Goal: Information Seeking & Learning: Compare options

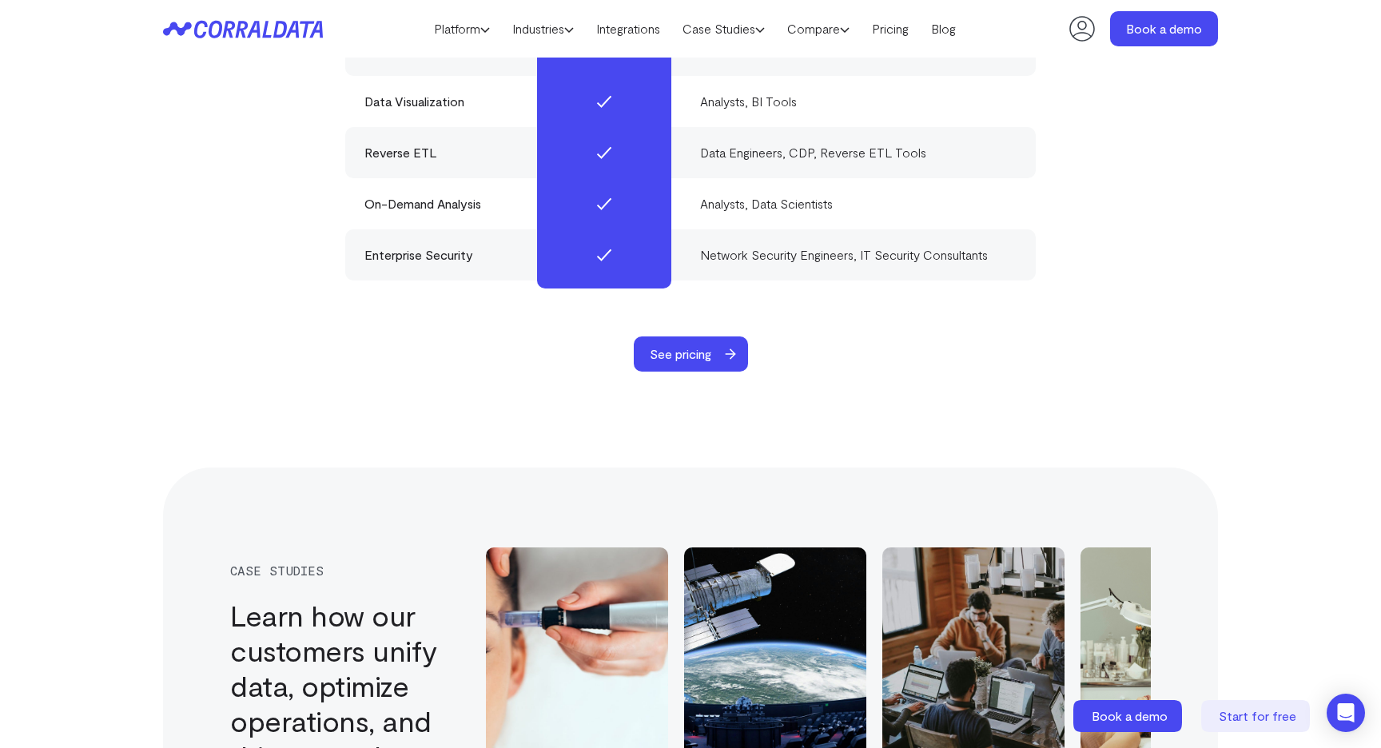
scroll to position [5062, 0]
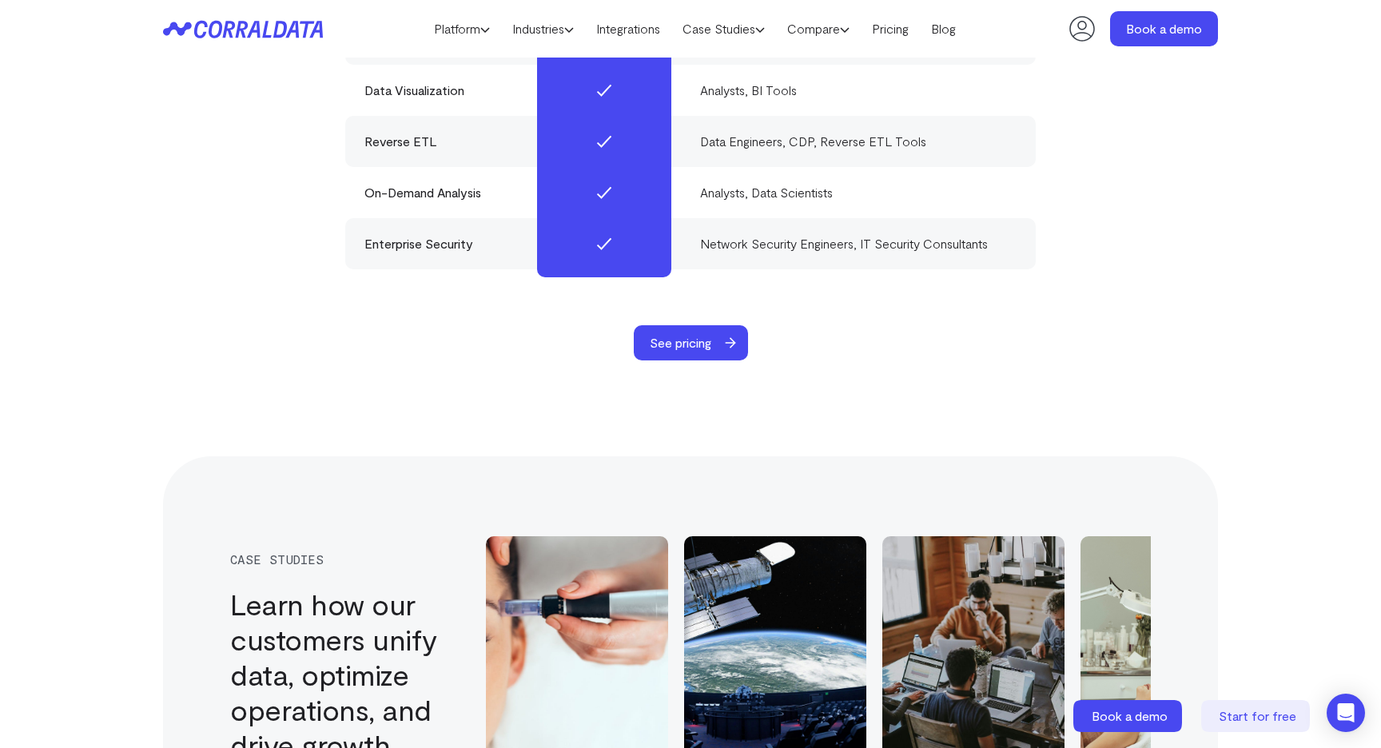
click at [709, 325] on span "See pricing" at bounding box center [681, 342] width 94 height 35
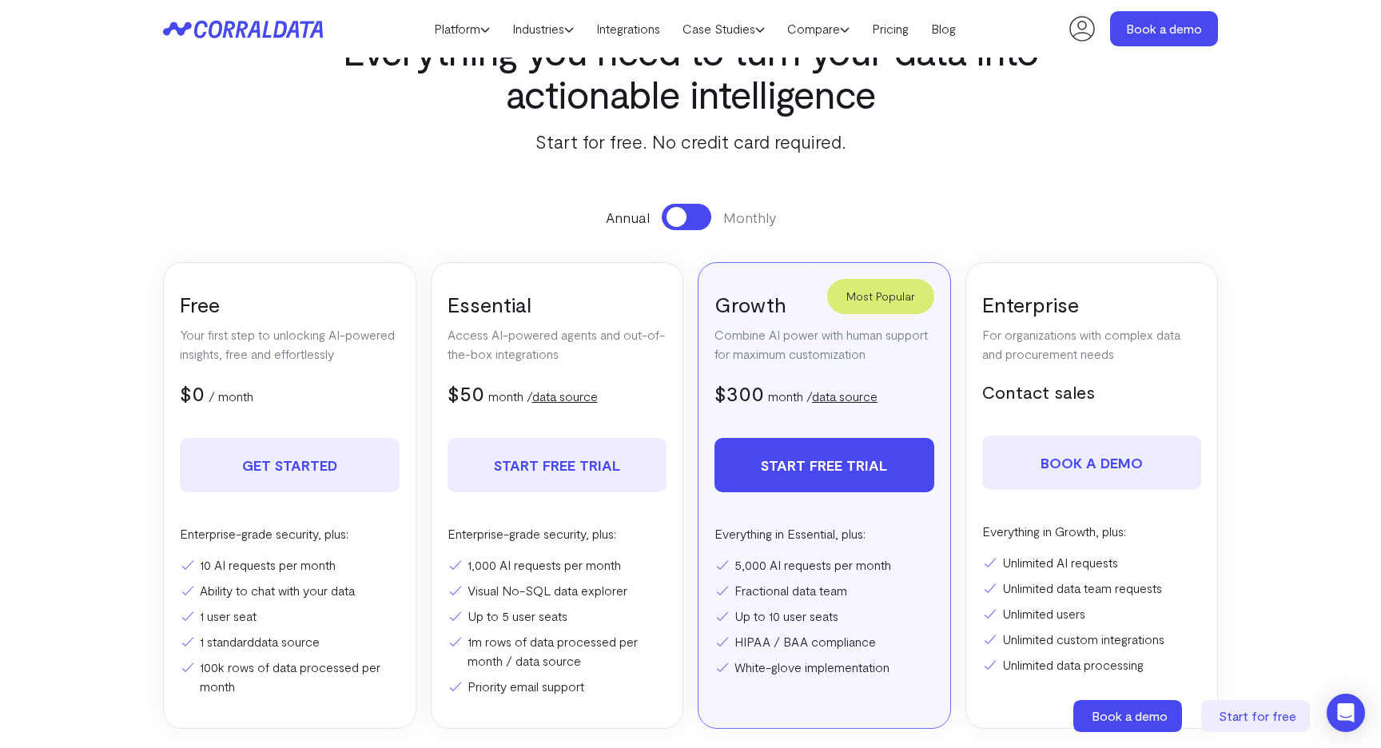
scroll to position [126, 0]
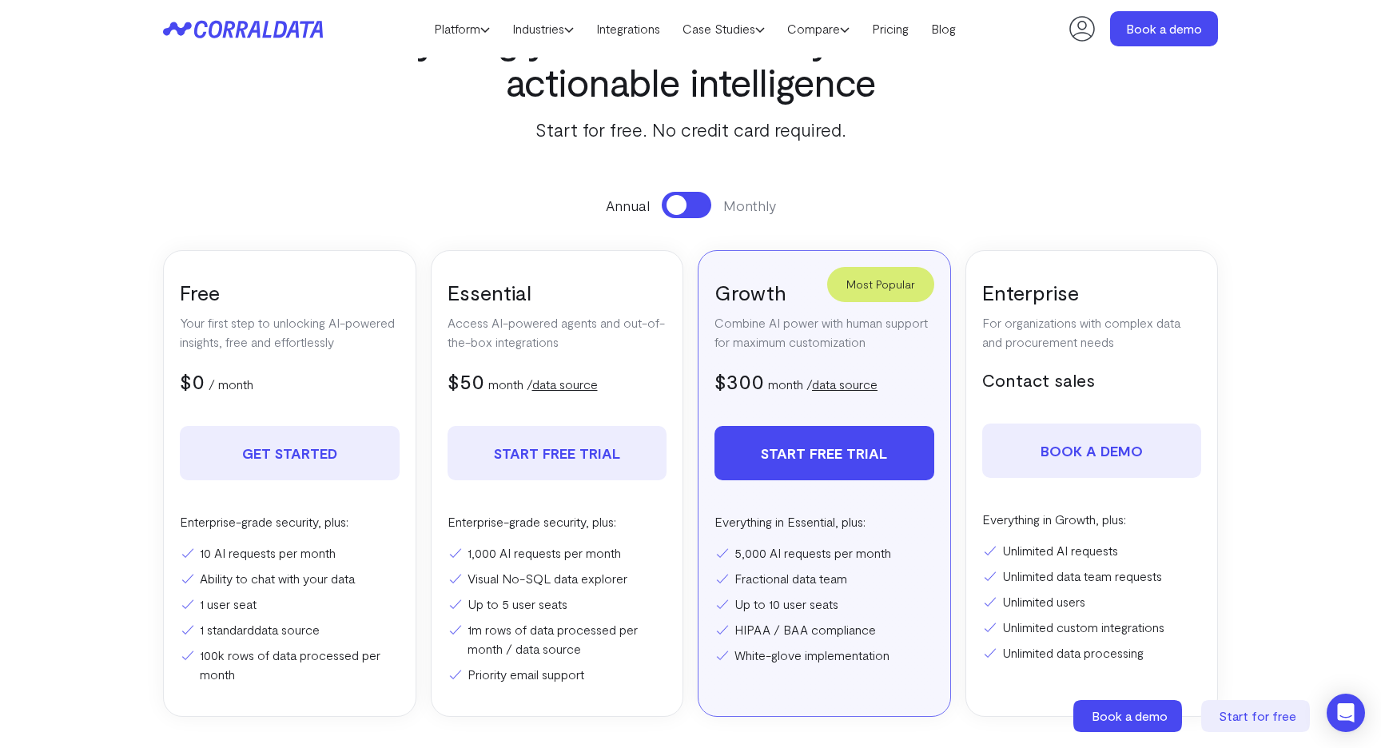
click at [696, 211] on button at bounding box center [687, 205] width 50 height 26
click at [679, 210] on button at bounding box center [687, 205] width 50 height 26
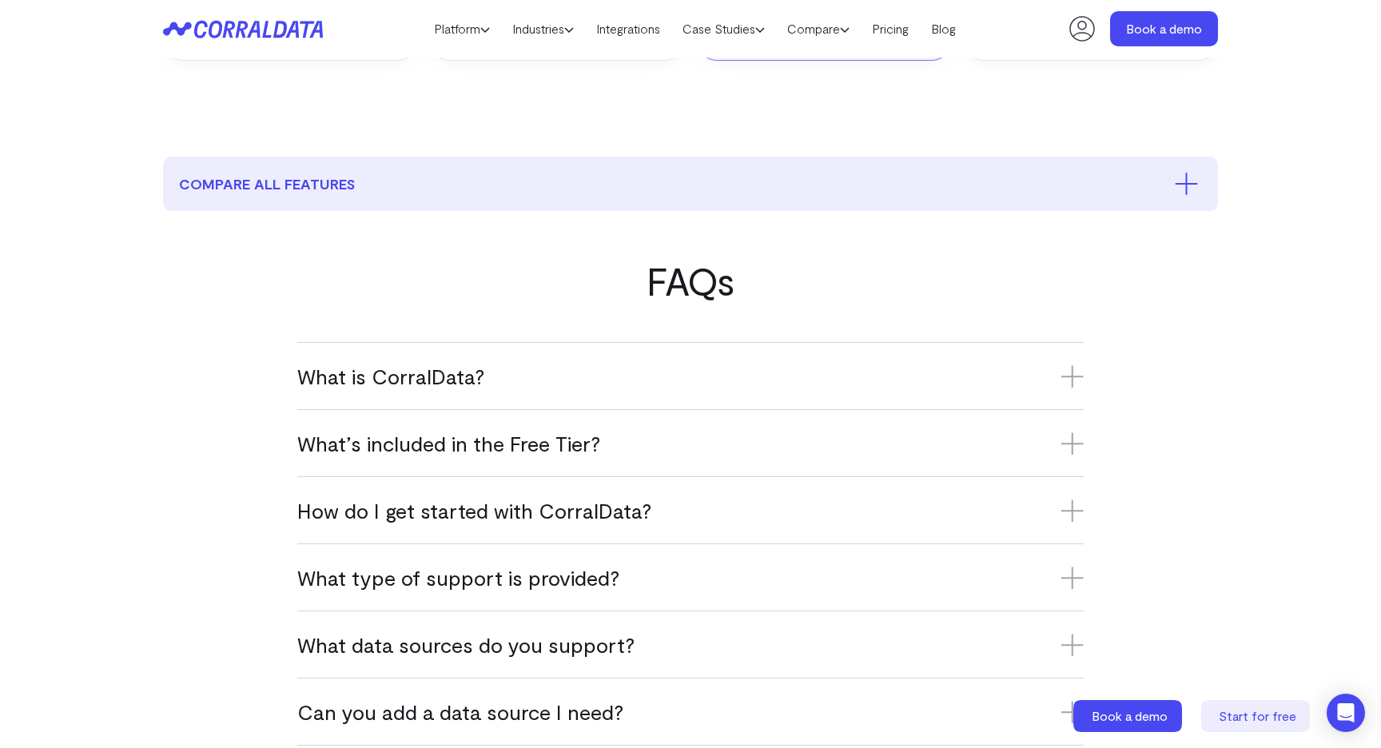
scroll to position [795, 0]
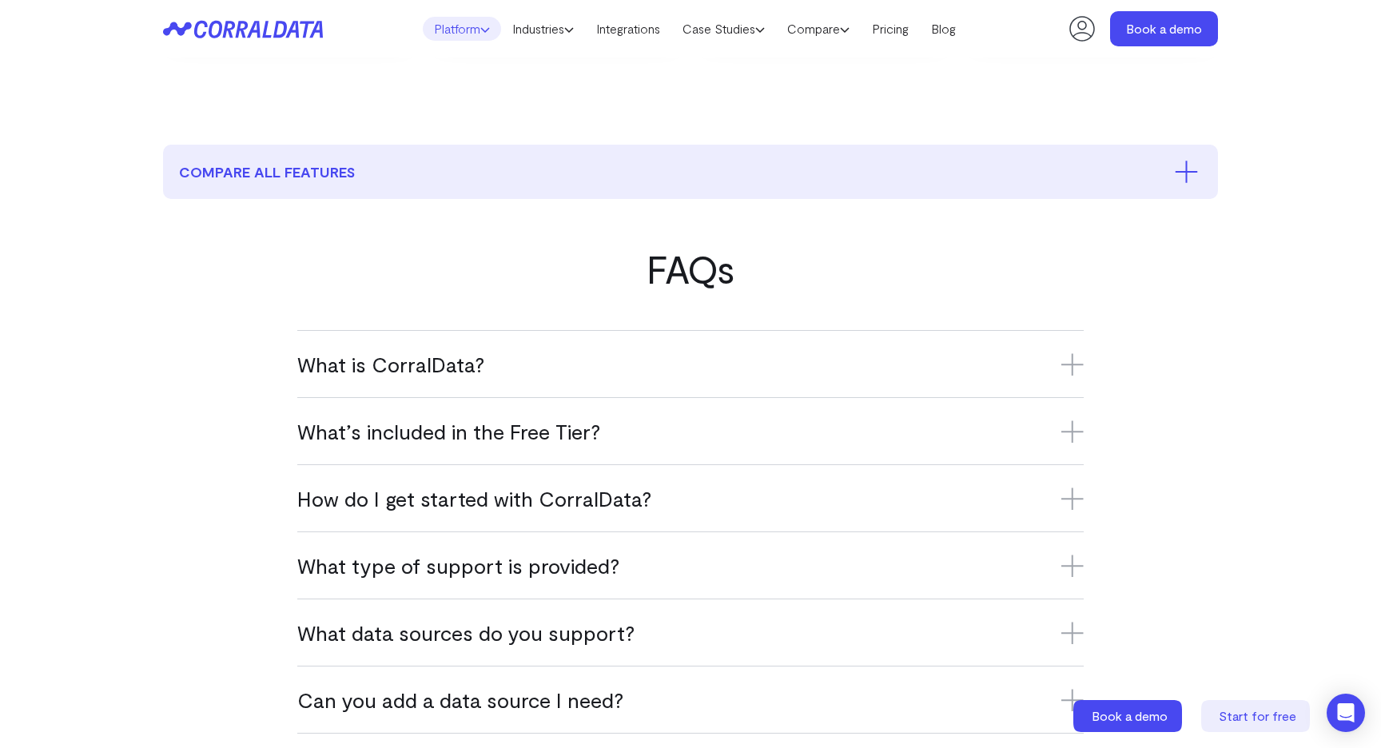
click at [464, 22] on link "Platform" at bounding box center [462, 29] width 78 height 24
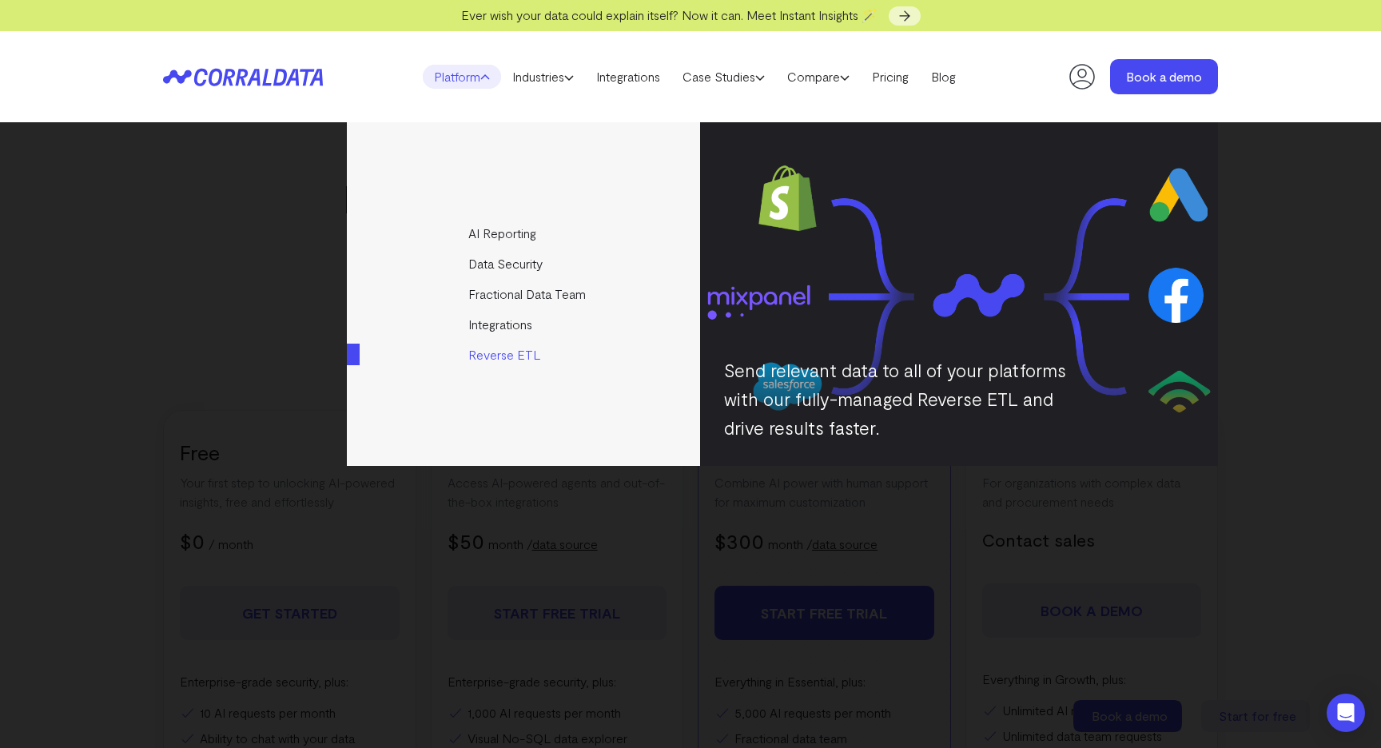
click at [505, 349] on link "Reverse ETL" at bounding box center [525, 355] width 356 height 30
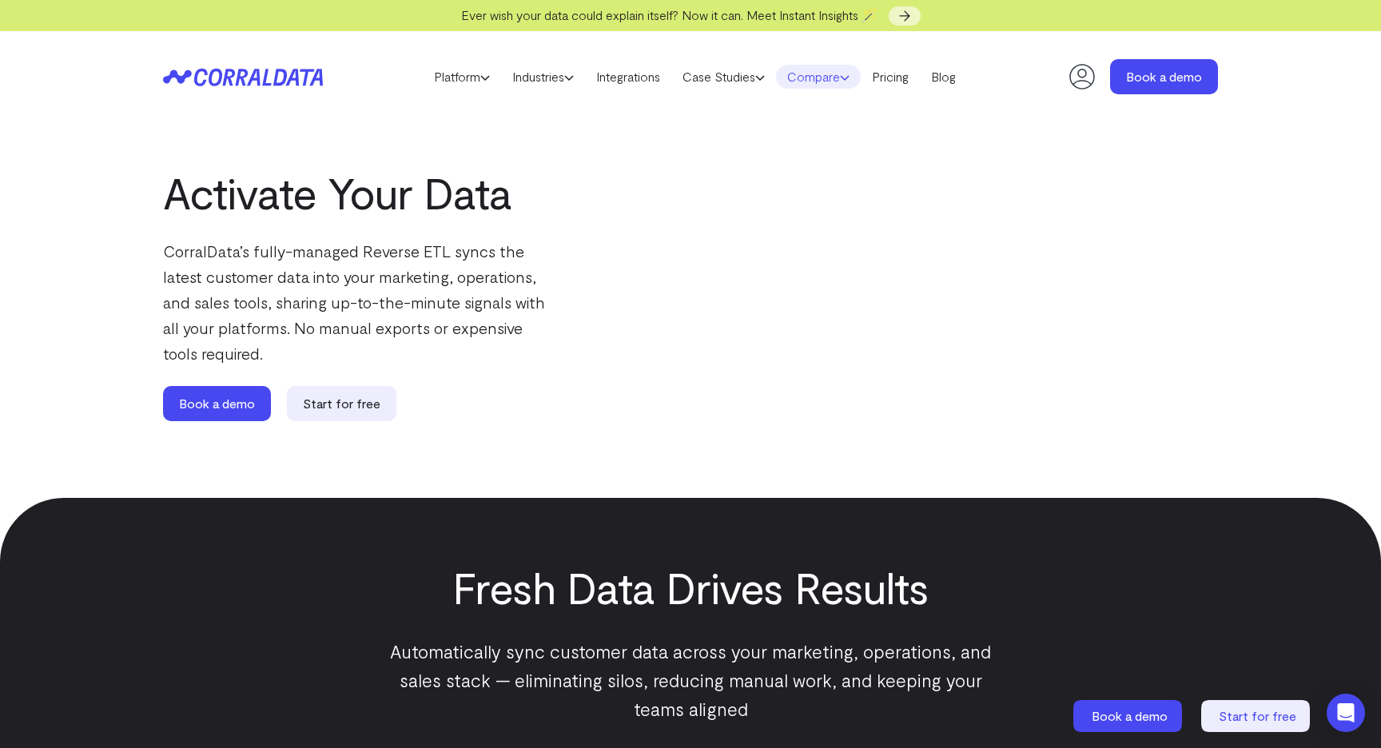
click at [807, 66] on link "Compare" at bounding box center [818, 77] width 85 height 24
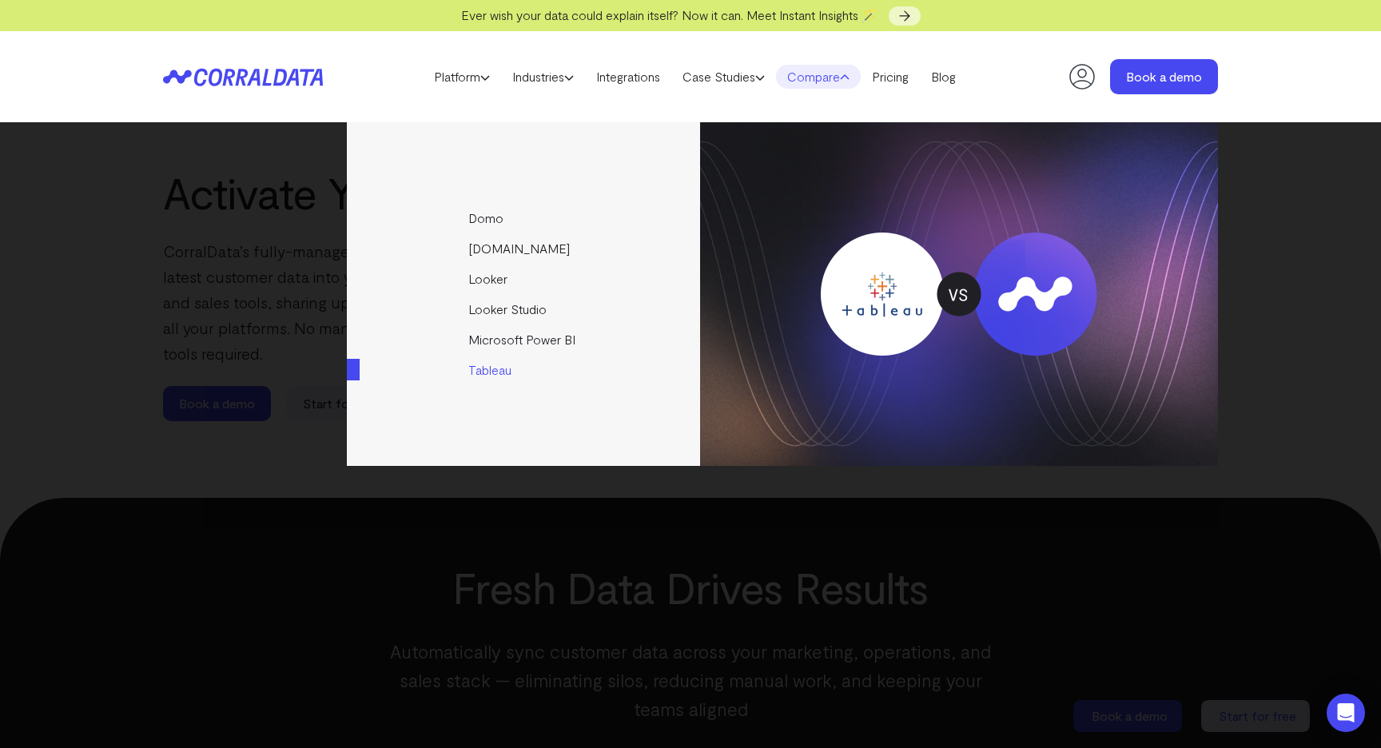
click at [491, 362] on link "Tableau" at bounding box center [525, 370] width 356 height 30
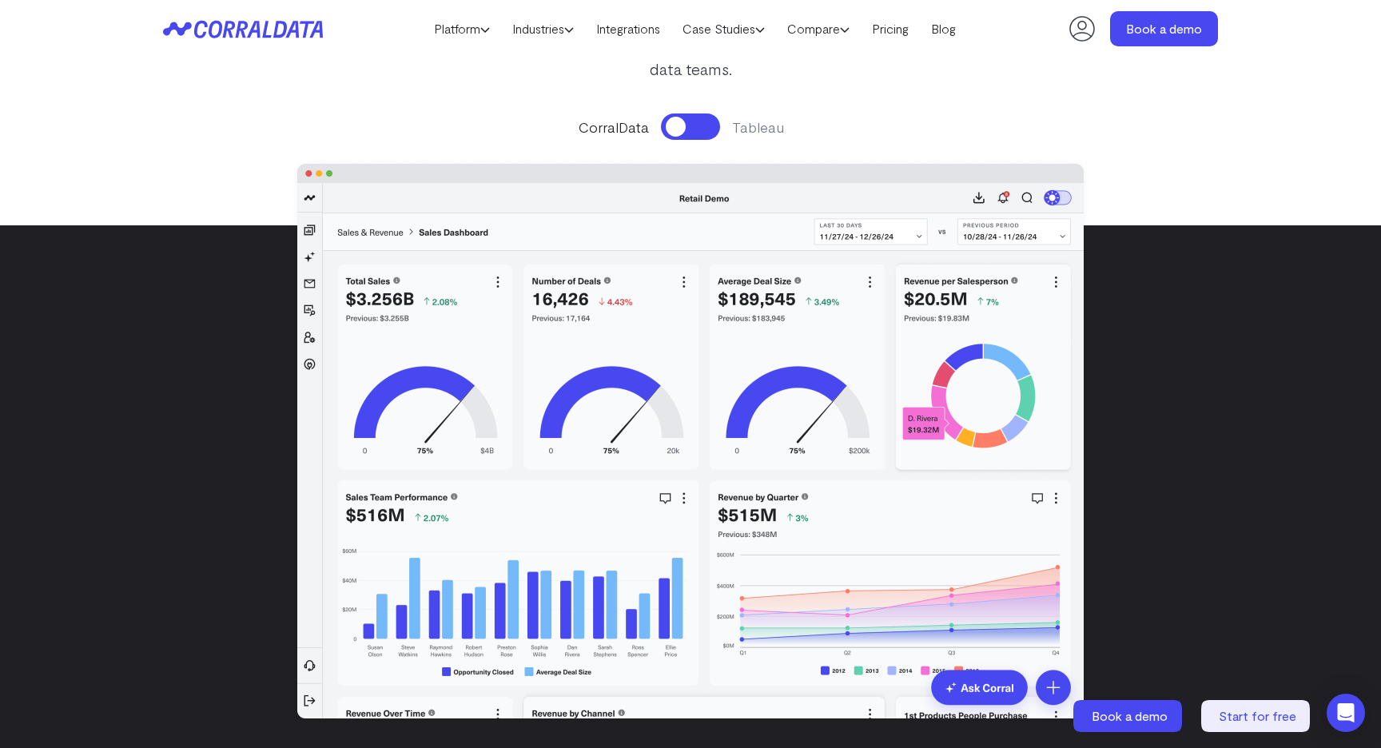
scroll to position [285, 0]
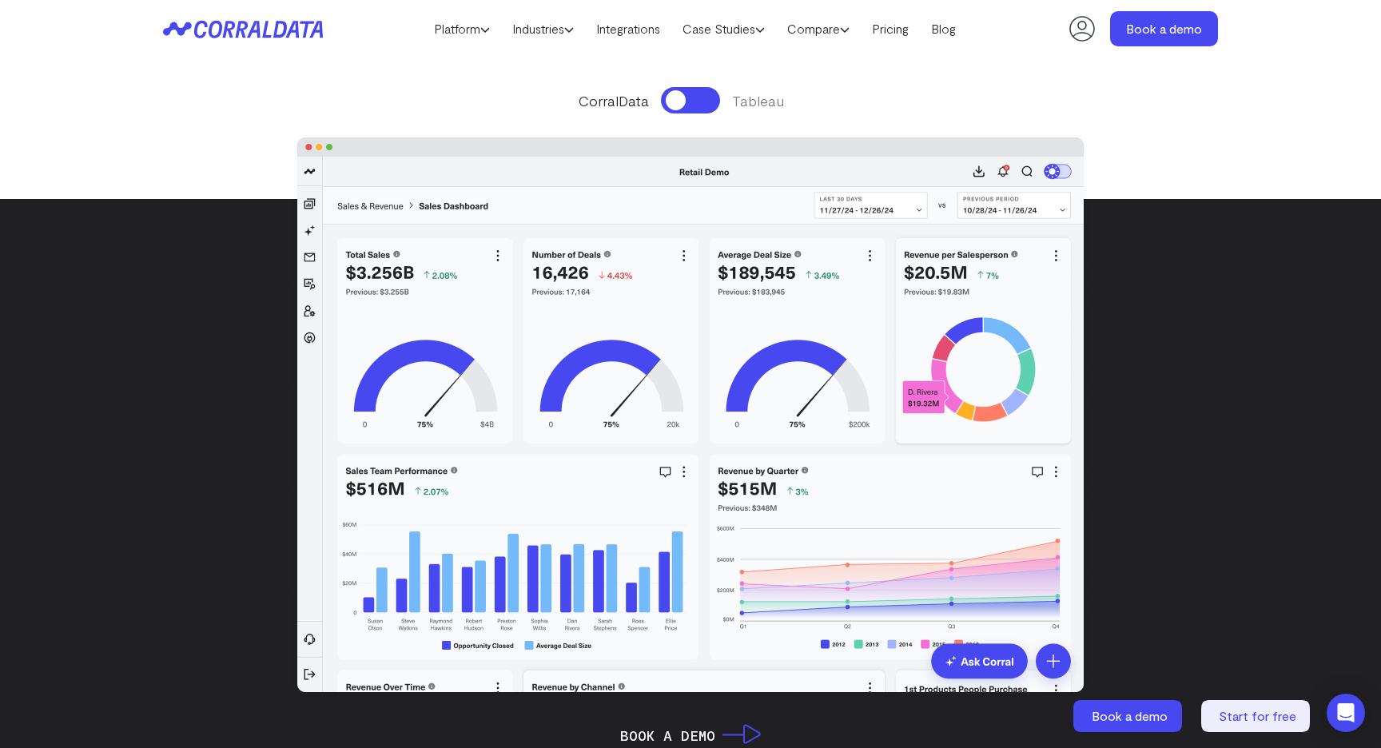
click at [681, 87] on button at bounding box center [690, 100] width 59 height 26
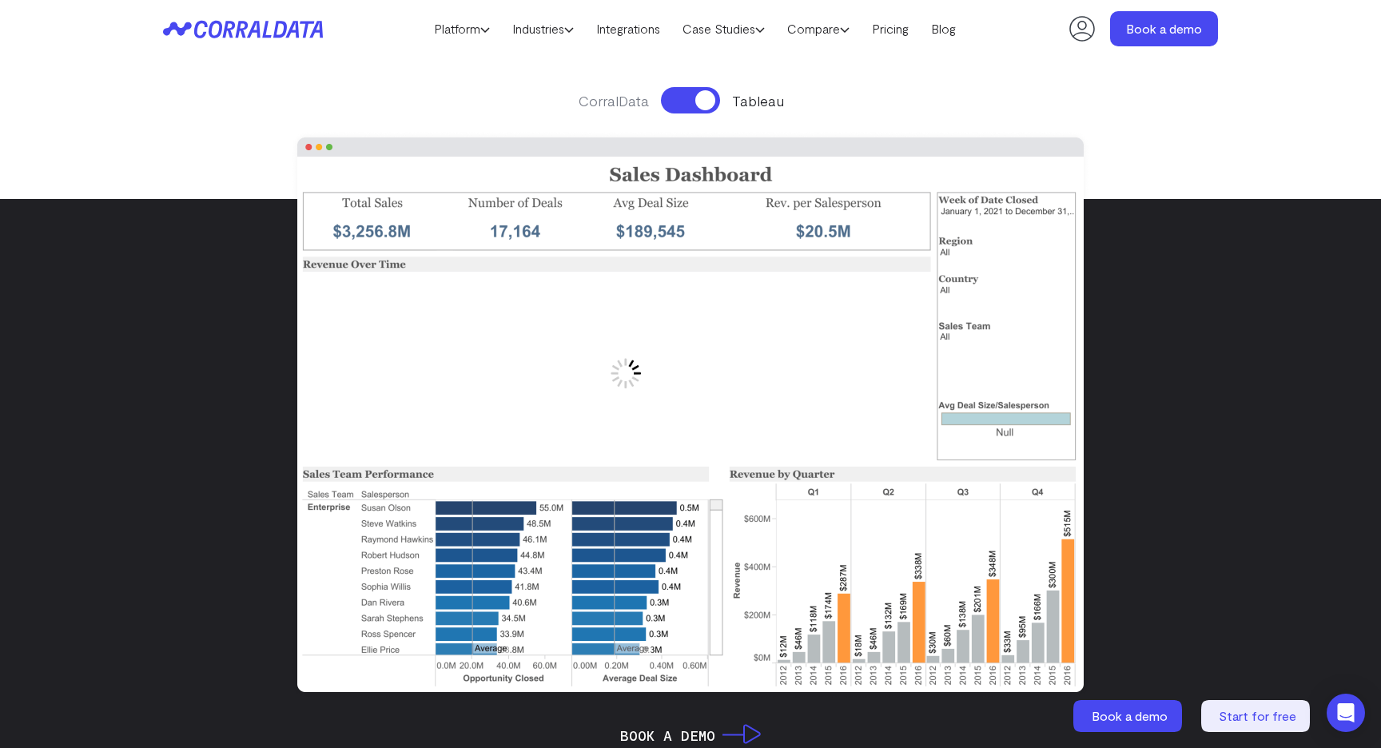
click at [671, 96] on button at bounding box center [690, 100] width 59 height 26
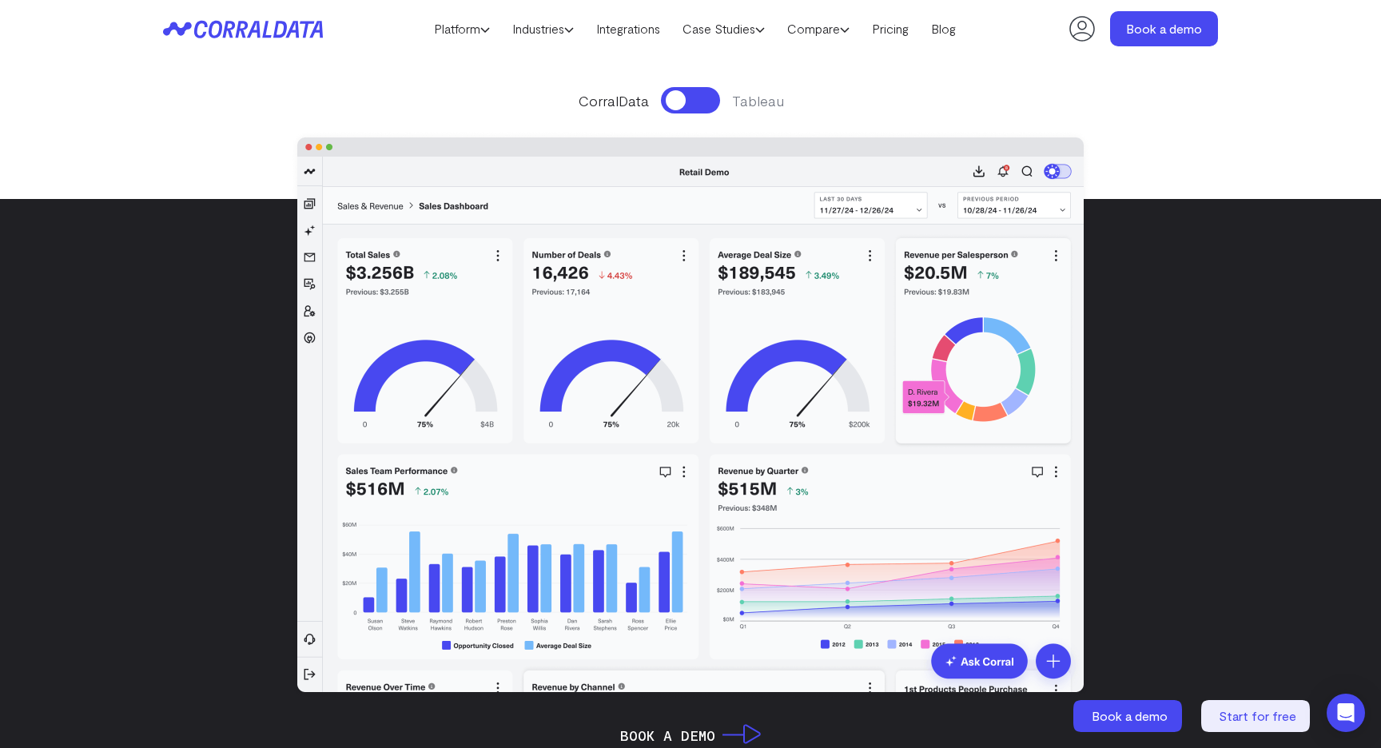
click at [982, 659] on img at bounding box center [690, 414] width 803 height 571
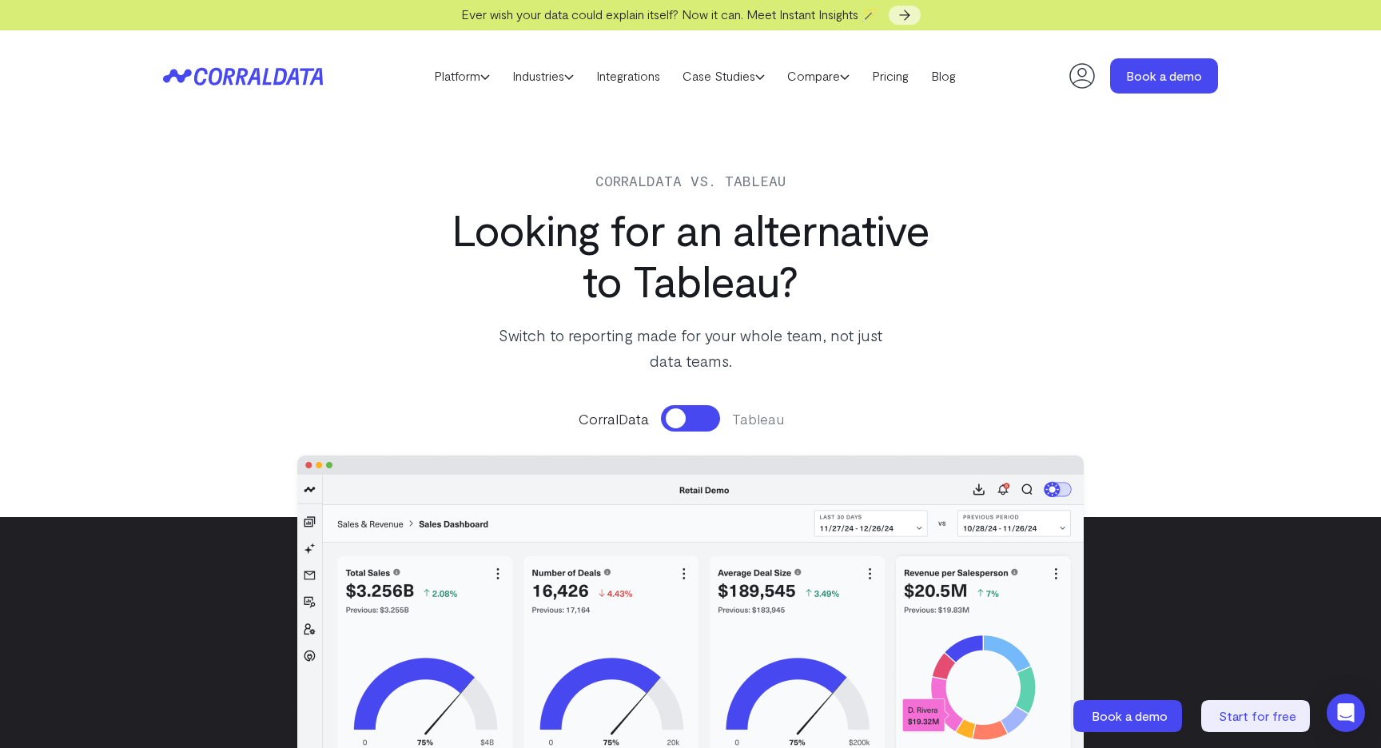
scroll to position [0, 0]
click at [822, 75] on link "Compare" at bounding box center [818, 77] width 85 height 24
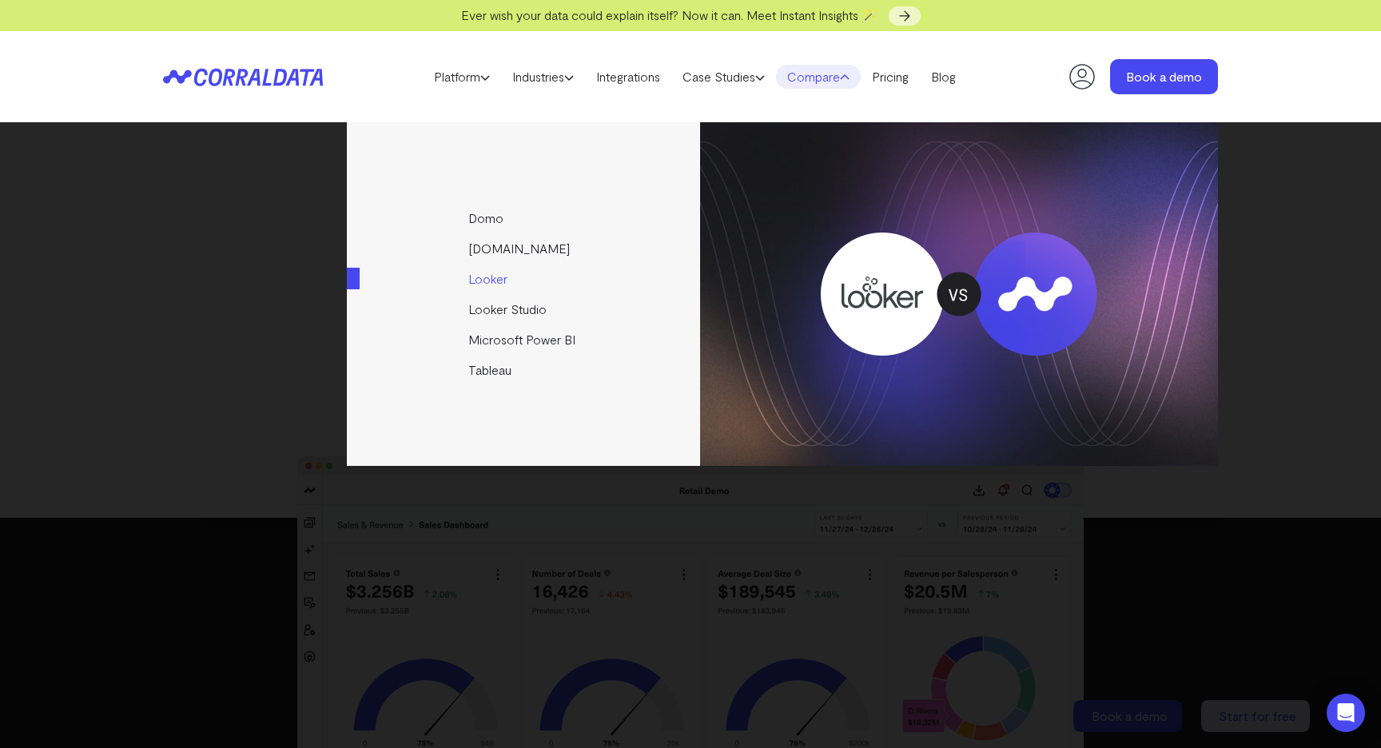
click at [501, 274] on link "Looker" at bounding box center [525, 279] width 356 height 30
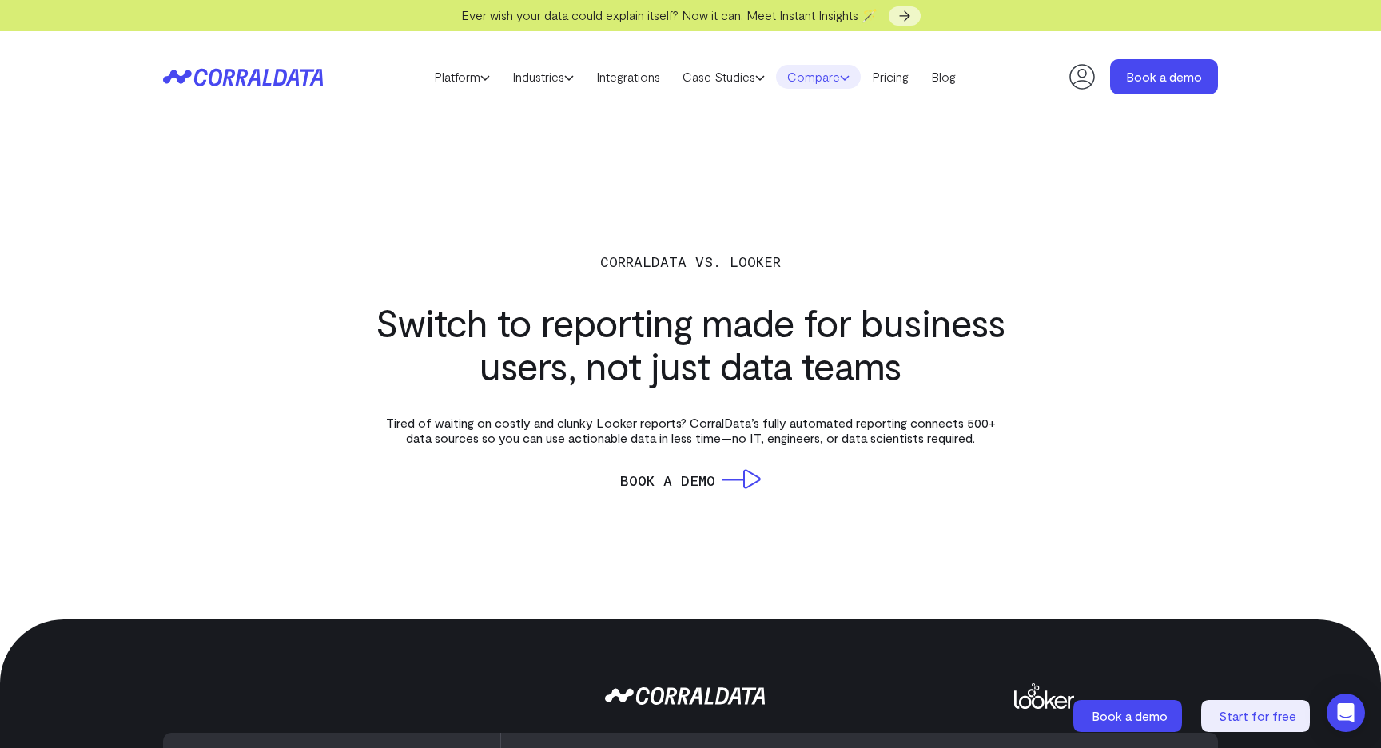
click at [820, 74] on link "Compare" at bounding box center [818, 77] width 85 height 24
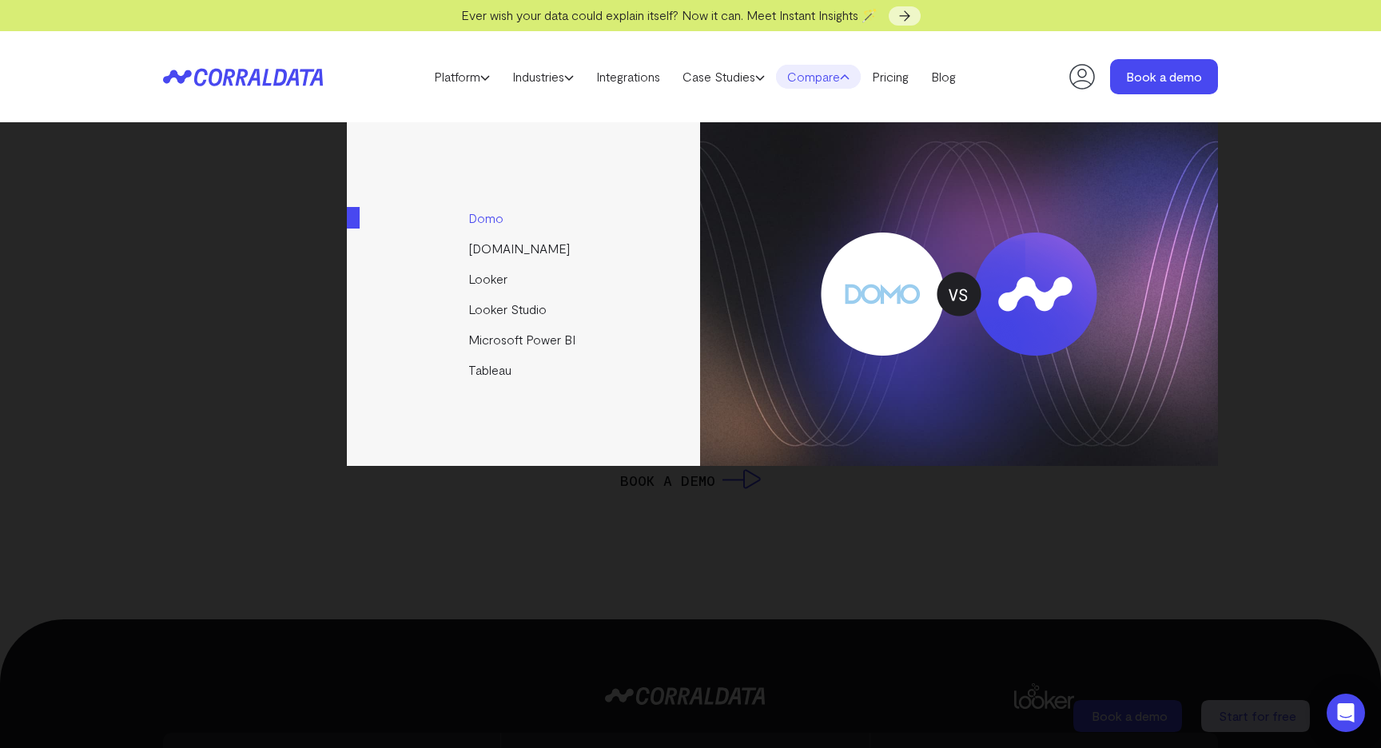
click at [500, 222] on link "Domo" at bounding box center [525, 218] width 356 height 30
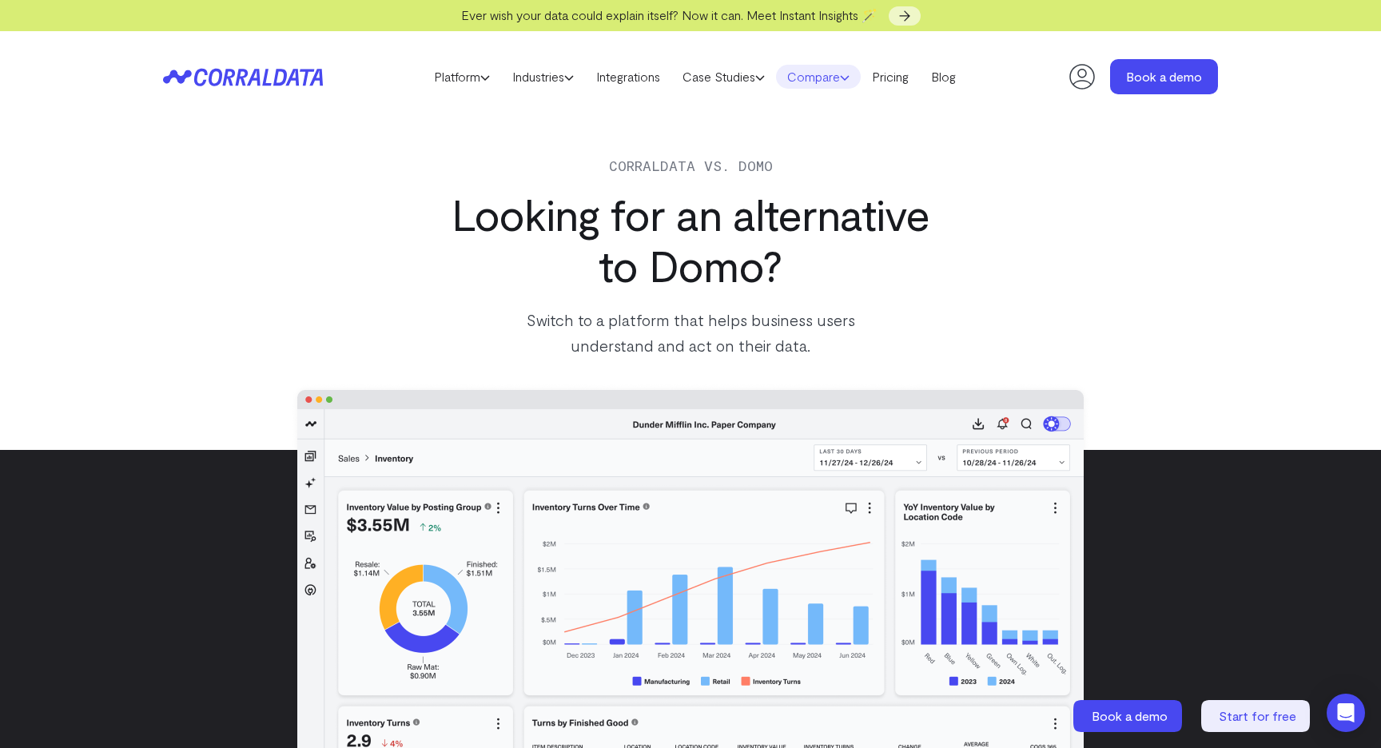
click at [829, 71] on link "Compare" at bounding box center [818, 77] width 85 height 24
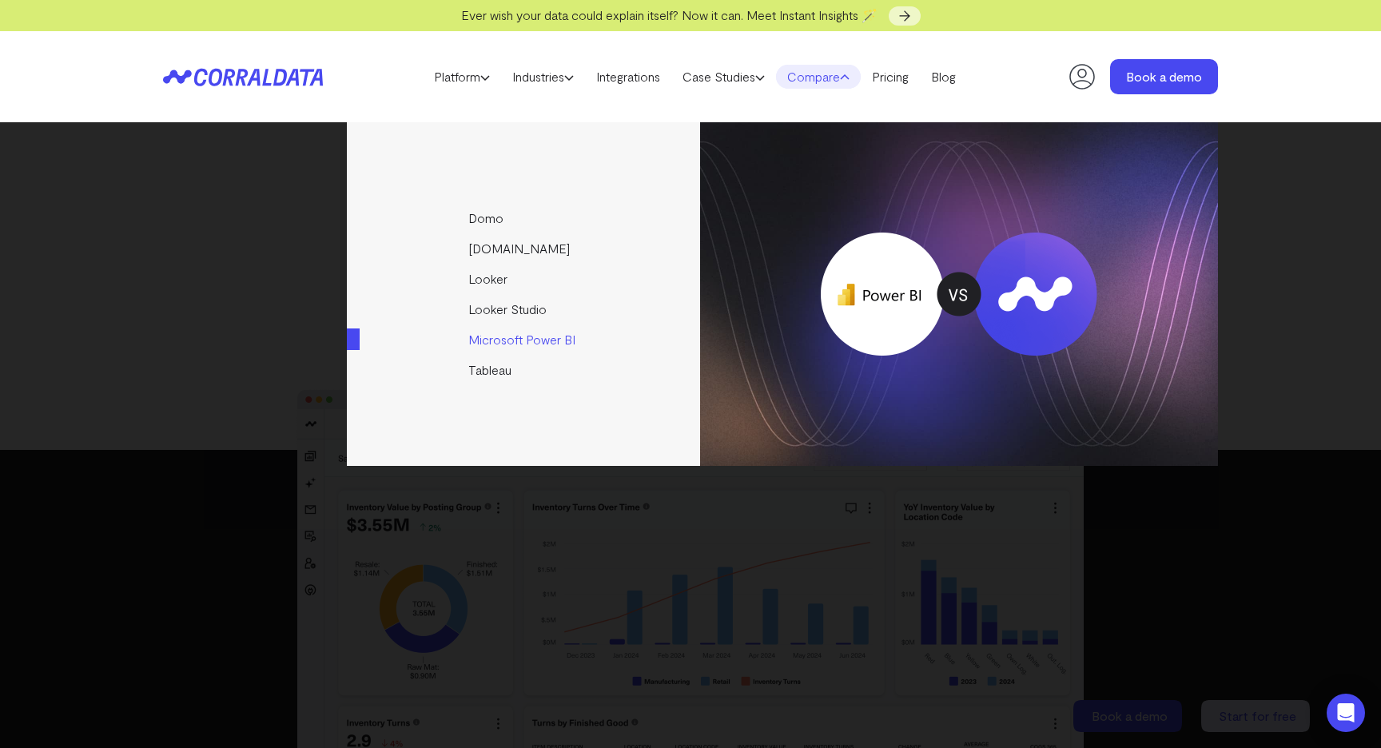
click at [489, 333] on link "Microsoft Power BI" at bounding box center [525, 340] width 356 height 30
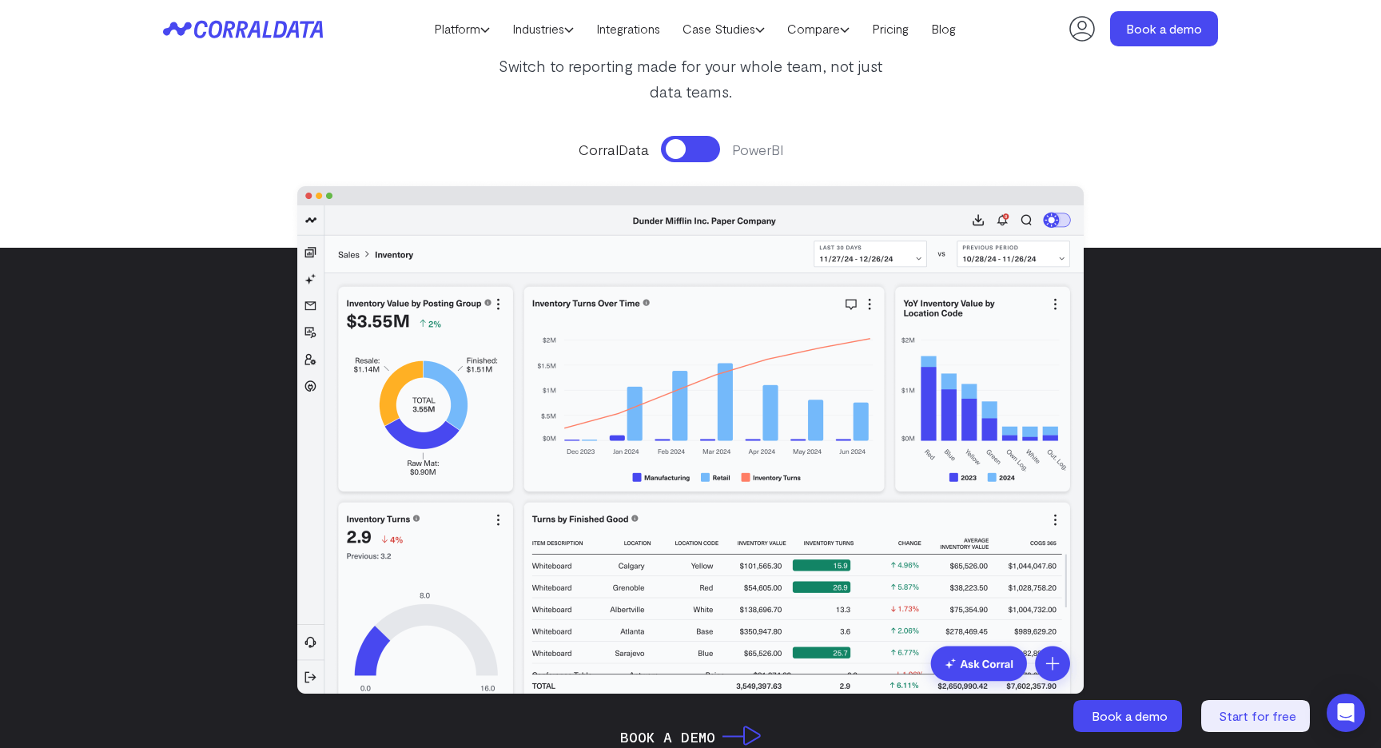
scroll to position [240, 0]
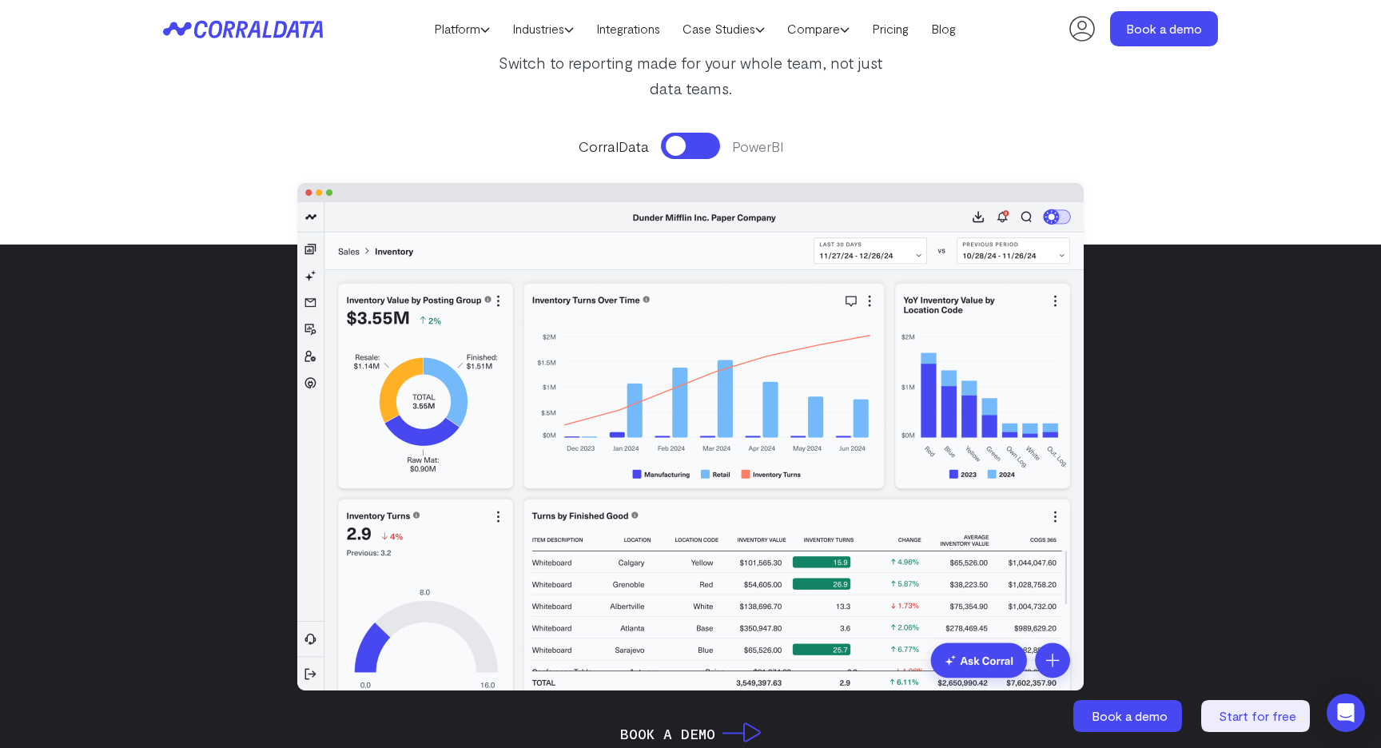
click at [686, 148] on button at bounding box center [690, 146] width 59 height 26
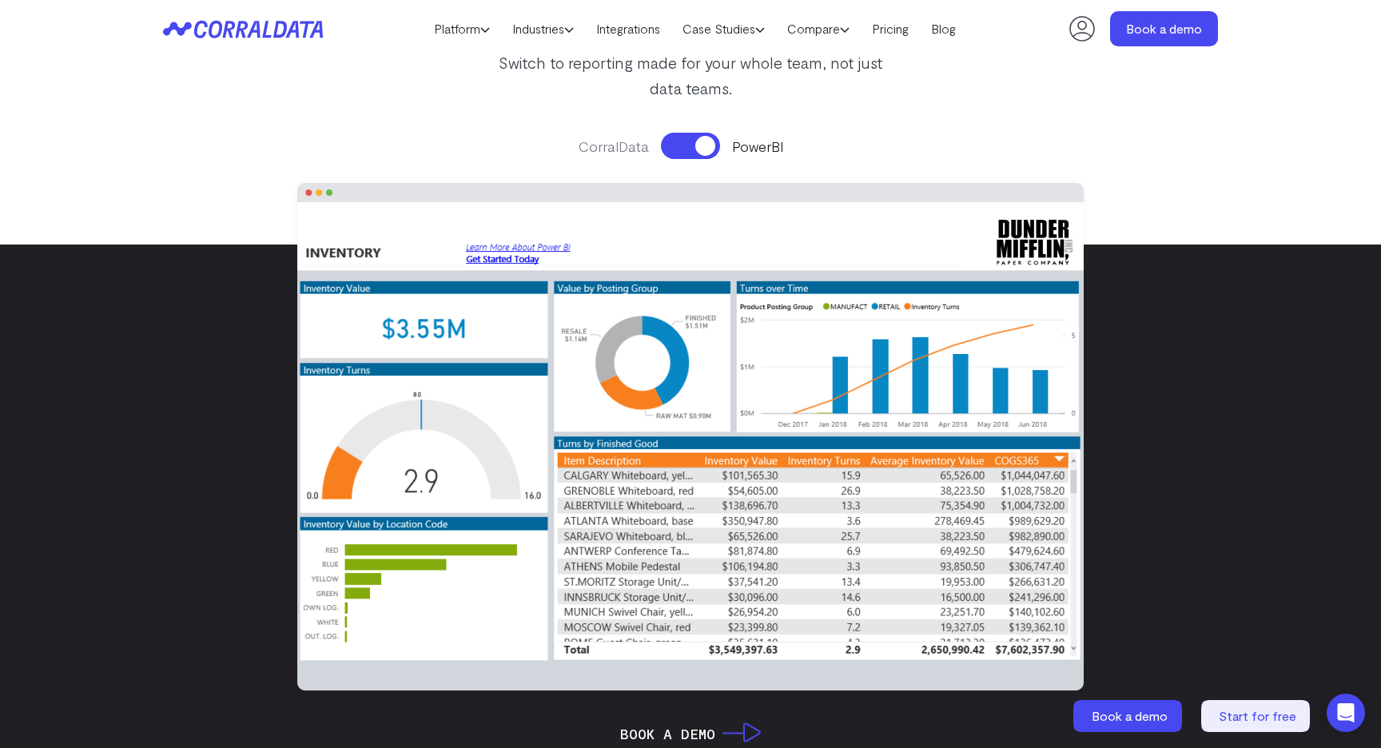
click at [675, 148] on button at bounding box center [690, 146] width 59 height 26
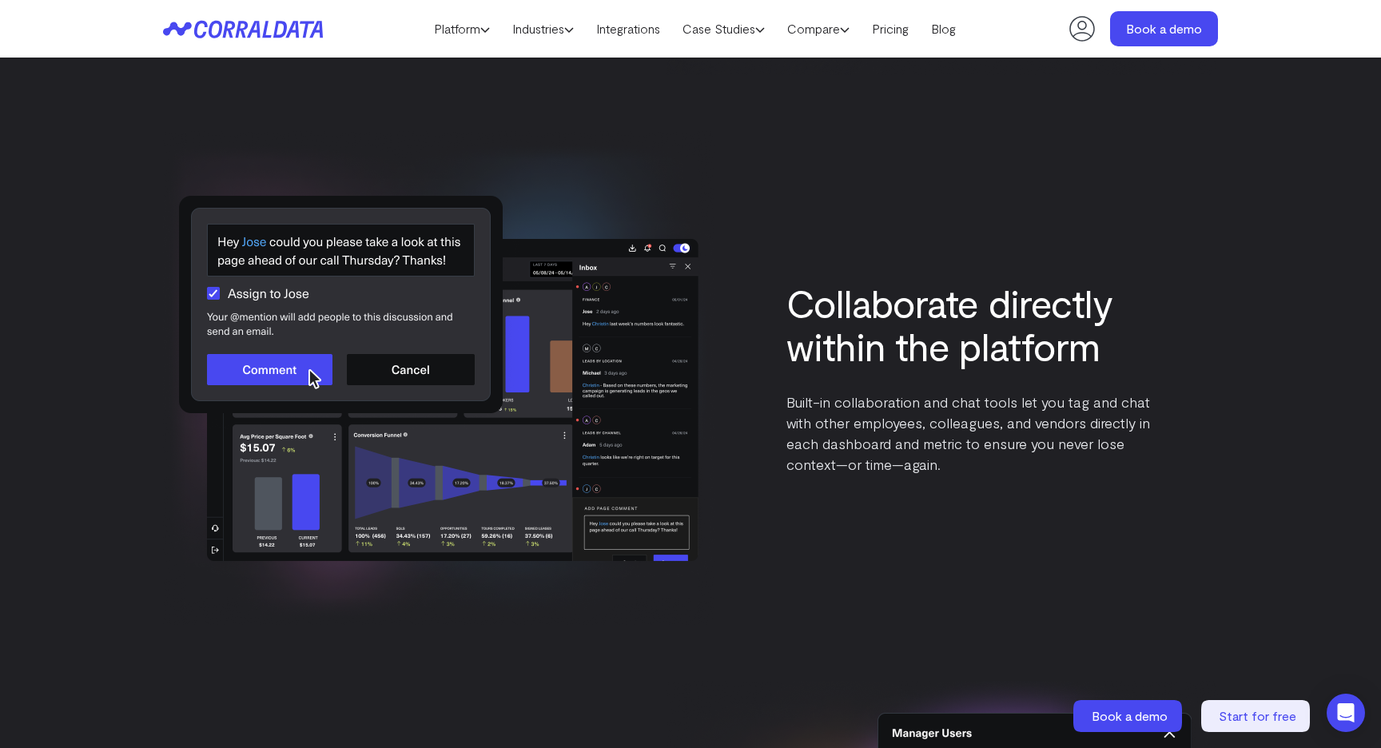
scroll to position [5226, 0]
